Goal: Transaction & Acquisition: Purchase product/service

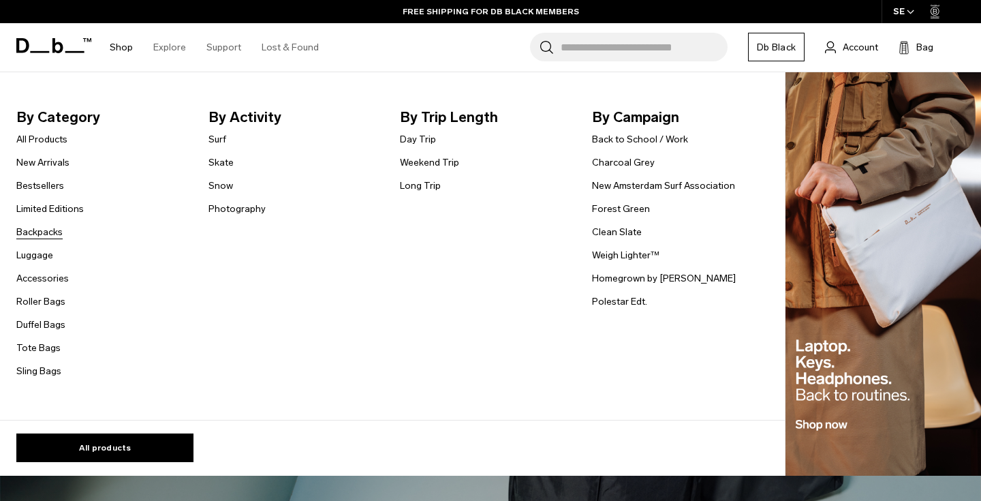
click at [52, 232] on link "Backpacks" at bounding box center [39, 232] width 46 height 14
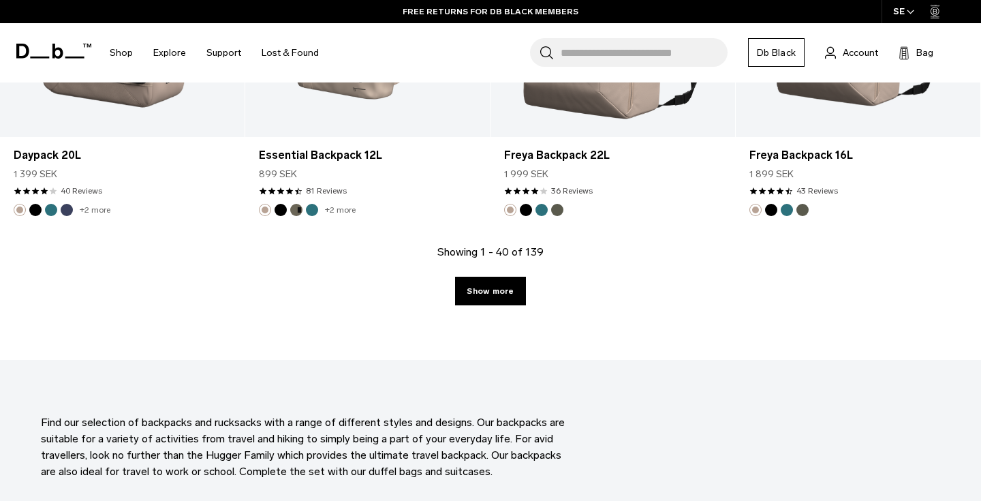
scroll to position [3844, 0]
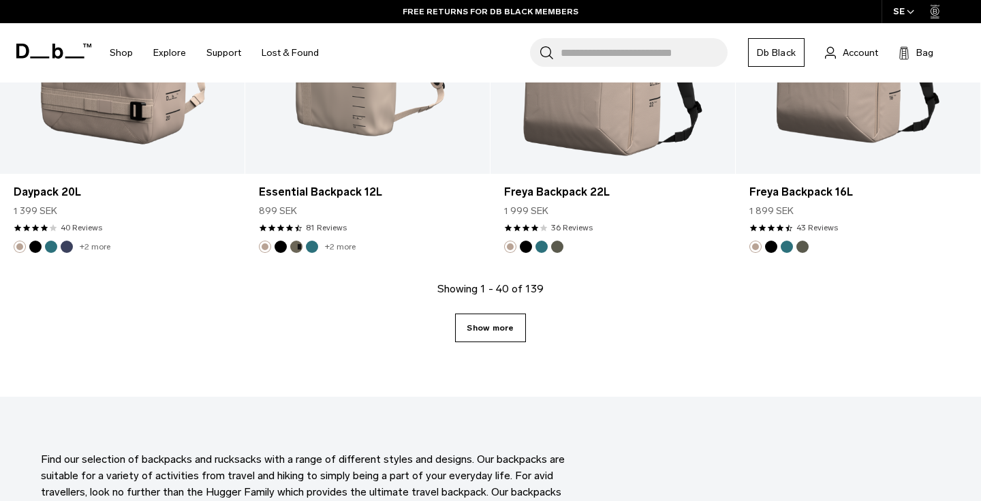
click at [493, 316] on link "Show more" at bounding box center [490, 327] width 70 height 29
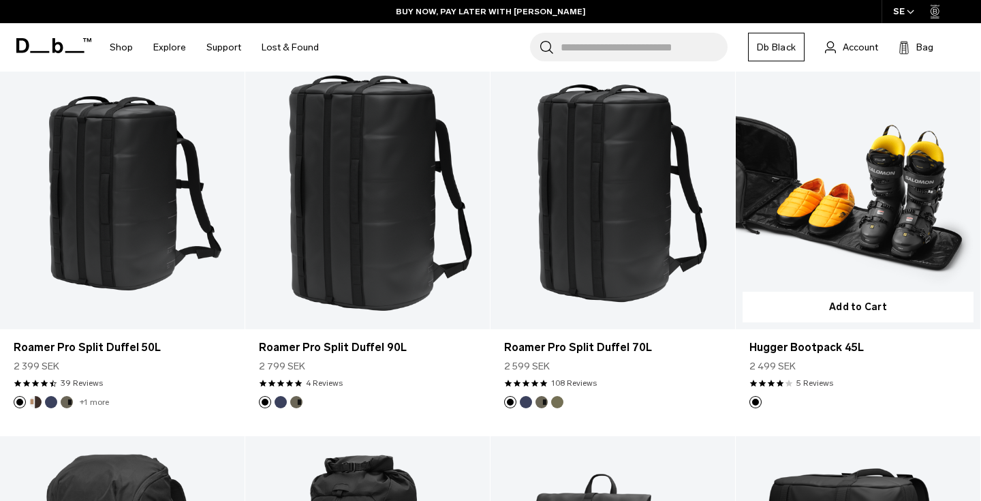
scroll to position [4824, 0]
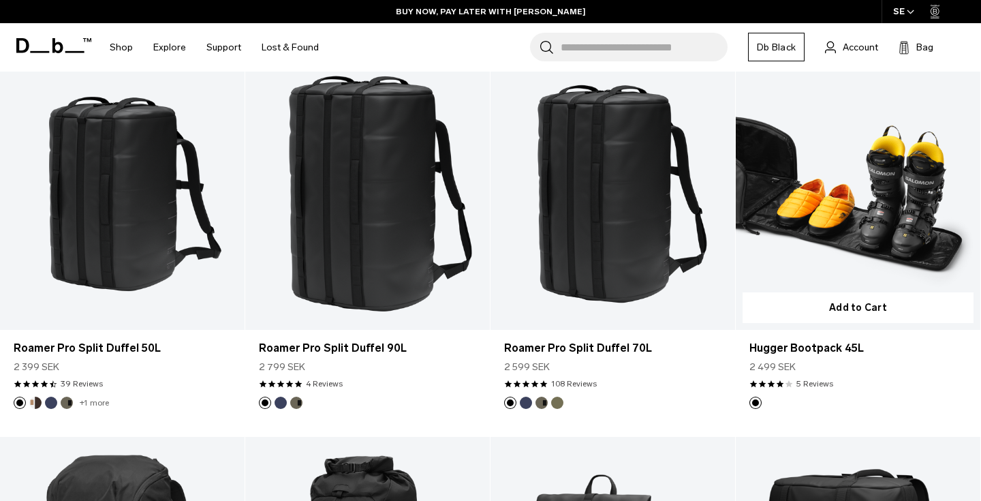
click at [859, 185] on link "Hugger Bootpack 45L" at bounding box center [858, 194] width 244 height 272
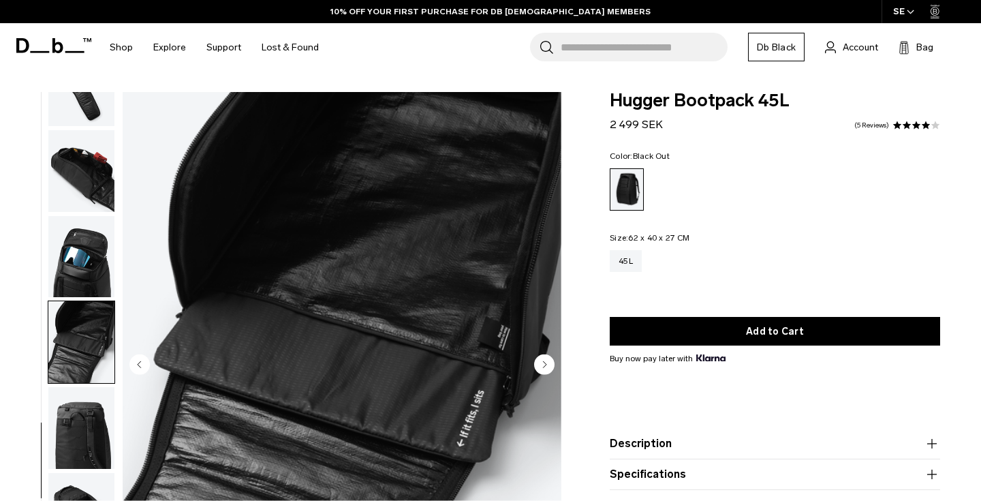
scroll to position [392, 0]
click at [79, 424] on img "button" at bounding box center [81, 427] width 66 height 82
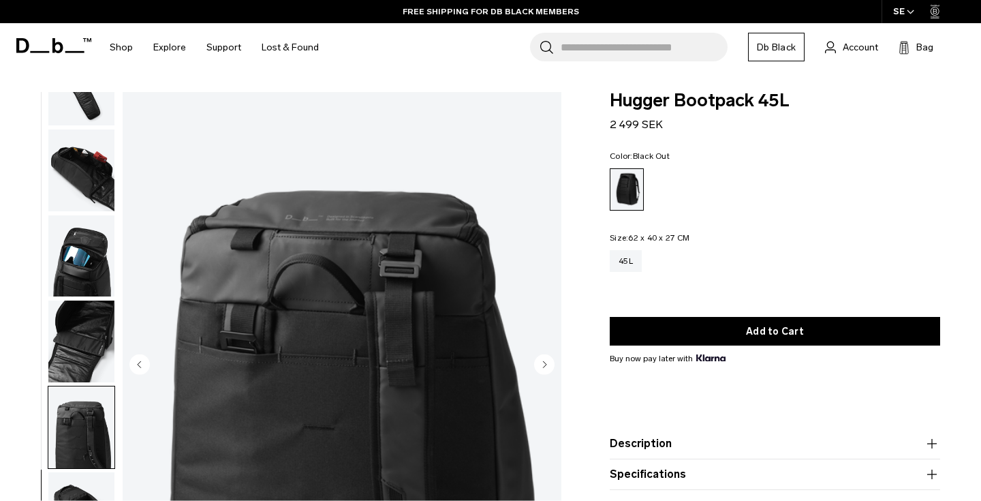
click at [78, 321] on img "button" at bounding box center [81, 341] width 66 height 82
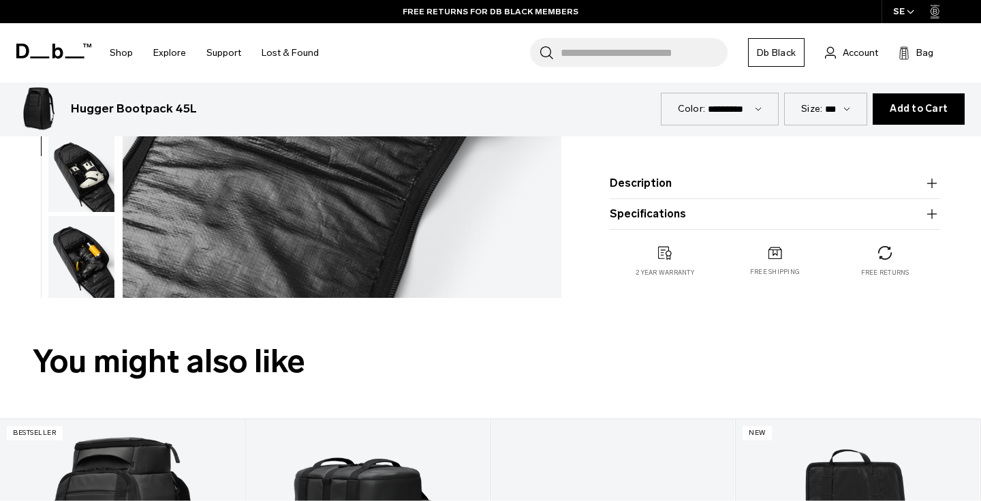
scroll to position [673, 0]
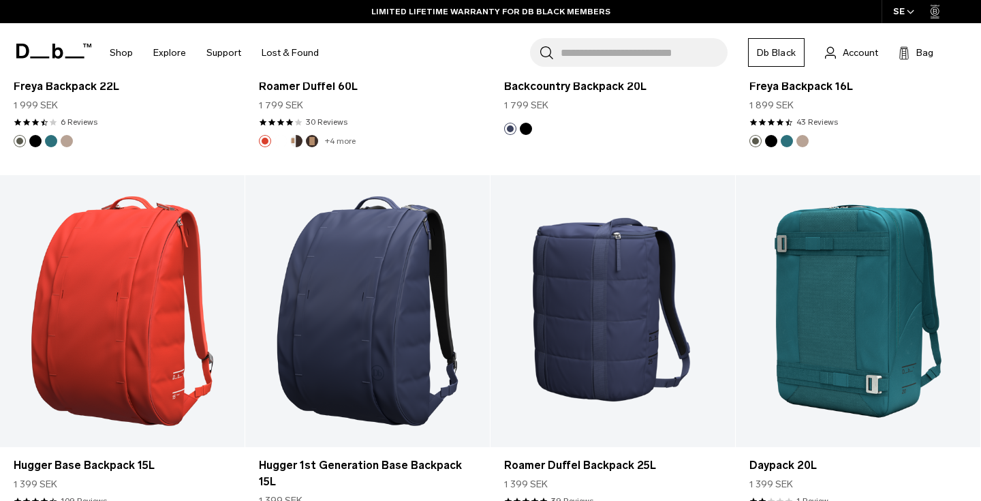
scroll to position [7729, 0]
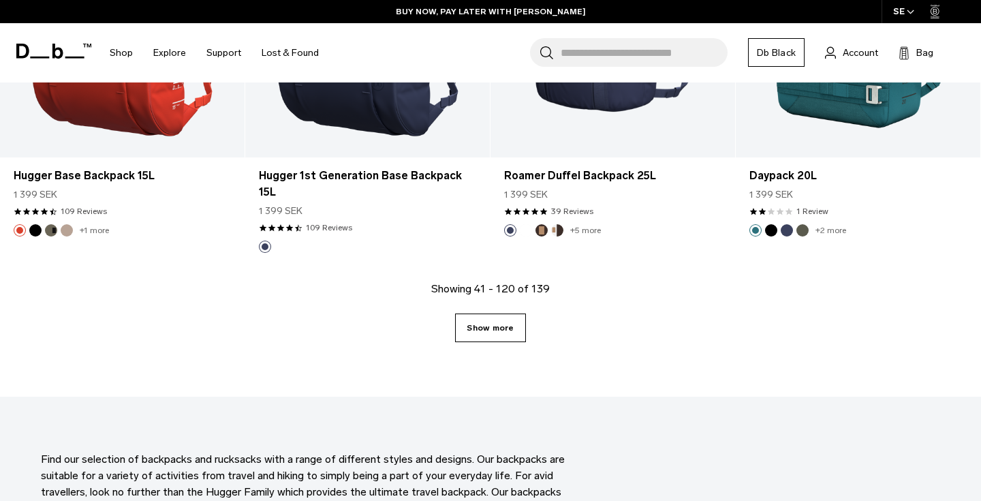
click at [509, 318] on link "Show more" at bounding box center [490, 327] width 70 height 29
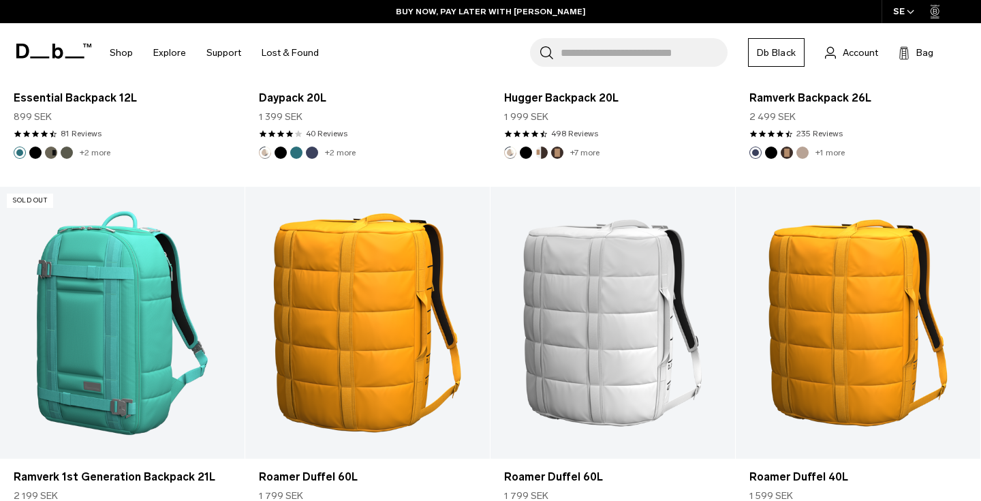
scroll to position [9292, 0]
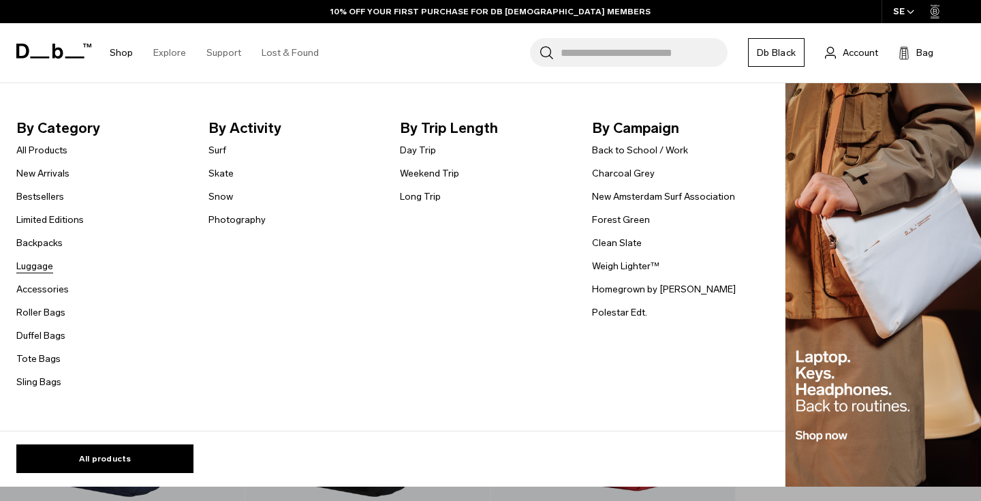
click at [38, 266] on link "Luggage" at bounding box center [34, 266] width 37 height 14
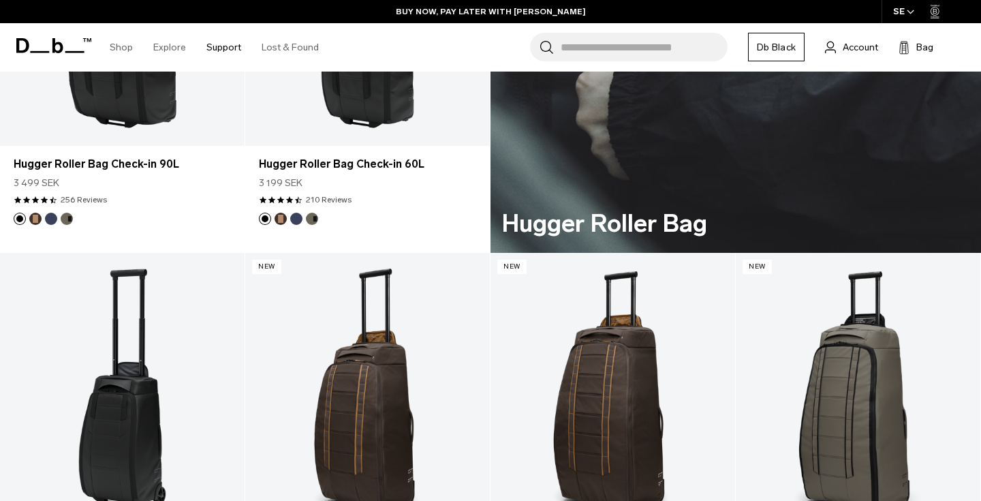
scroll to position [2880, 0]
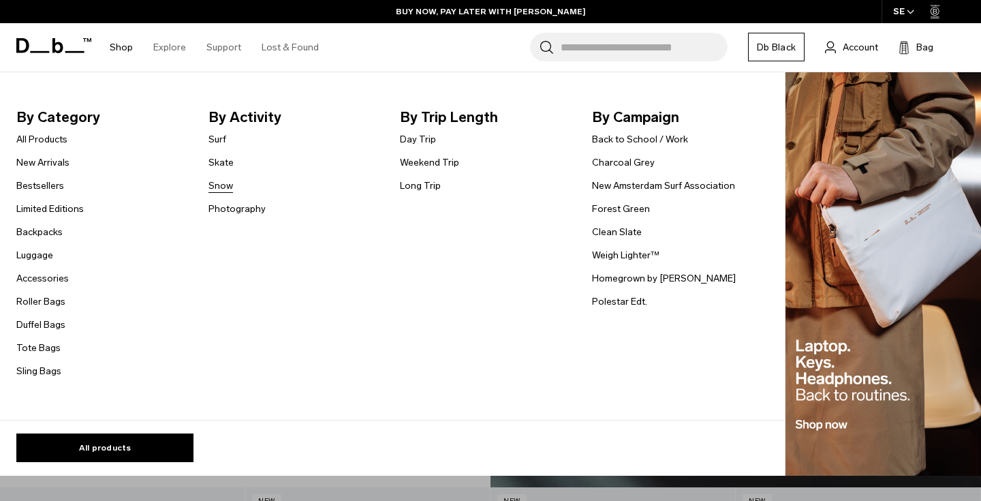
click at [225, 185] on link "Snow" at bounding box center [220, 185] width 25 height 14
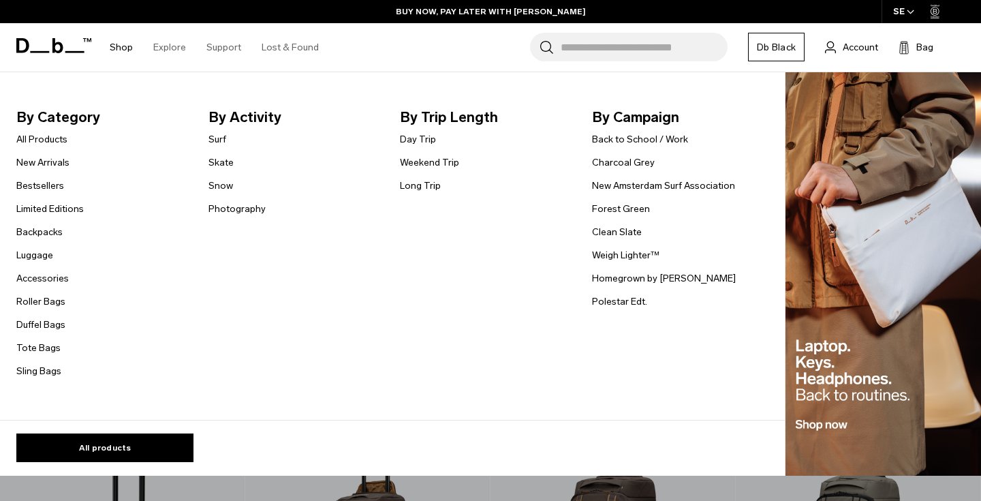
scroll to position [3166, 0]
